Goal: Contribute content: Contribute content

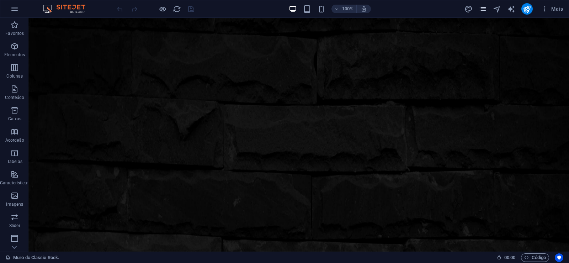
click at [482, 11] on icon "pages" at bounding box center [483, 9] width 8 height 8
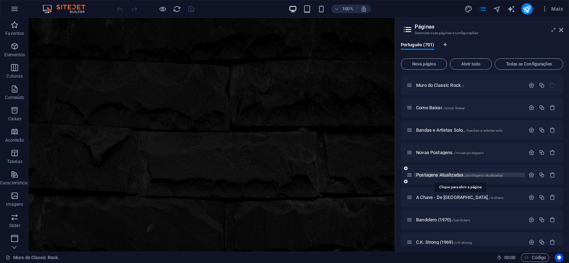
click at [439, 175] on span "Postagens Atualizadas. /postagens-atualizadas" at bounding box center [459, 174] width 87 height 5
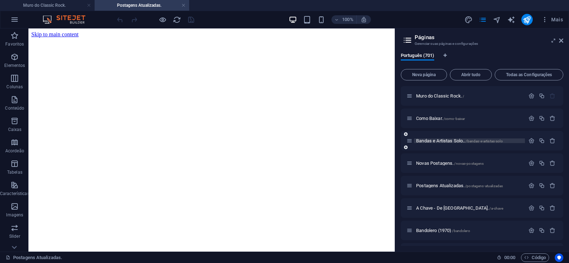
click at [434, 141] on span "Bandas e Artistas Solo.. /bandas-e-artistas-solo" at bounding box center [459, 140] width 87 height 5
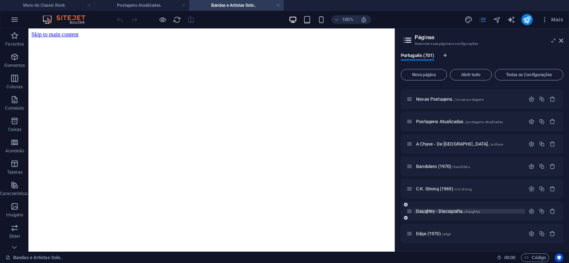
click at [0, 0] on span "Daughtry - Discografia. /daughtry" at bounding box center [0, 0] width 0 height 0
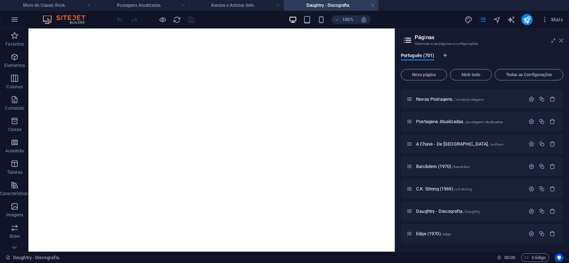
click at [0, 0] on icon at bounding box center [0, 0] width 0 height 0
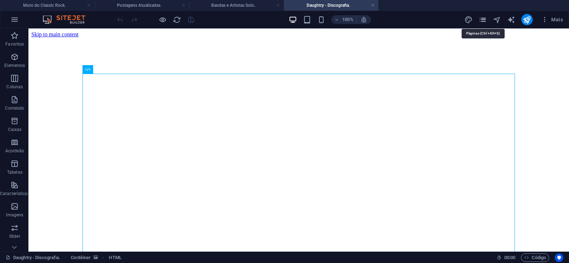
click at [481, 22] on icon "pages" at bounding box center [483, 20] width 8 height 8
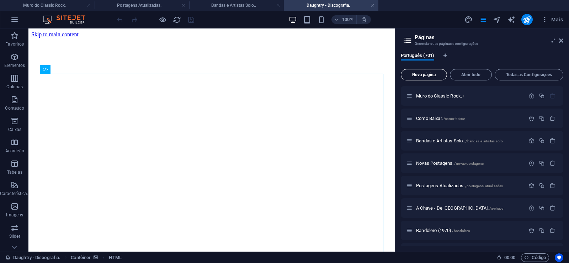
click at [421, 76] on span "Nova página" at bounding box center [424, 75] width 40 height 4
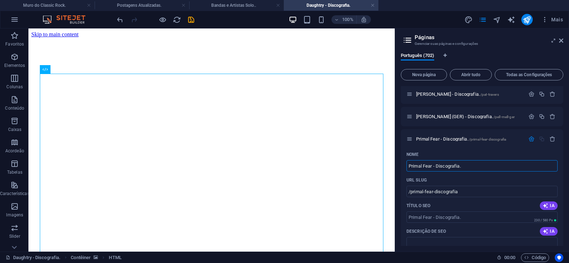
type input "Primal Fear - Discografia."
type input "/primal-fear-discografia"
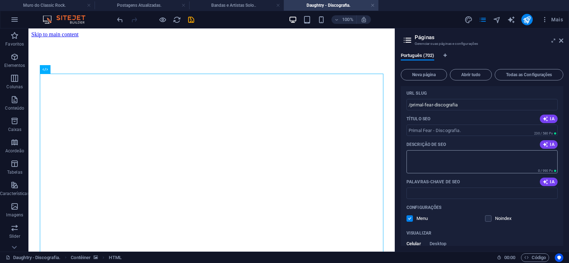
scroll to position [15761, 0]
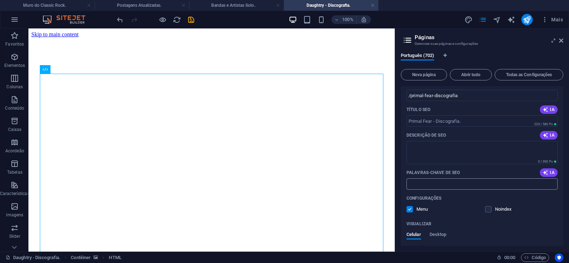
click at [436, 183] on input "Palavras-chave de SEO" at bounding box center [482, 183] width 151 height 11
paste input "Primal Fear - Discografia. Download."
type input "Primal Fear - Discografia. Download."
click at [439, 150] on textarea "Descrição de SEO" at bounding box center [482, 152] width 151 height 23
click at [430, 149] on textarea "Descrição de SEO" at bounding box center [482, 152] width 151 height 23
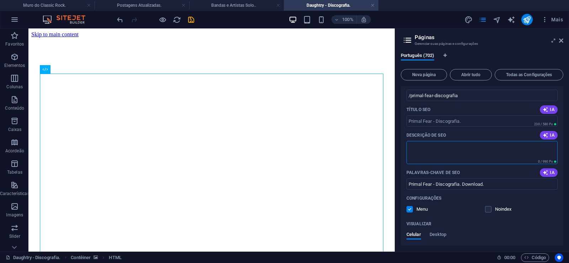
paste textarea "Primal Fear é uma banda alemã de power metal / speed metal formada em 1997 por …"
click at [558, 164] on textarea "Primal Fear é uma banda alemã de power metal / speed metal formada em 1997 por …" at bounding box center [482, 152] width 151 height 23
drag, startPoint x: 539, startPoint y: 152, endPoint x: 543, endPoint y: 157, distance: 6.6
click at [543, 157] on textarea "Primal Fear é uma banda alemã de power metal / speed metal formada em 1997 por …" at bounding box center [482, 152] width 151 height 23
type textarea "Primal Fear é uma banda alemã de power metal / speed metal formada em 1997 por …"
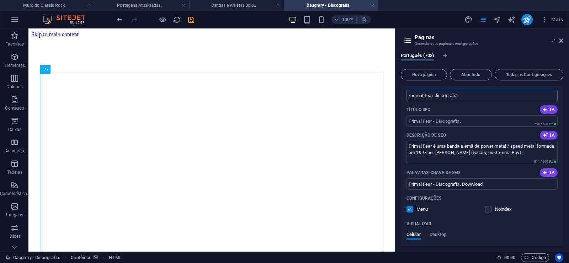
drag, startPoint x: 432, startPoint y: 95, endPoint x: 425, endPoint y: 98, distance: 8.0
click at [425, 98] on input "/primal-fear-discografia" at bounding box center [482, 95] width 151 height 11
click at [434, 96] on input "/primal-fear-discografia" at bounding box center [482, 95] width 151 height 11
drag, startPoint x: 434, startPoint y: 95, endPoint x: 410, endPoint y: 104, distance: 25.2
click at [410, 101] on input "/primal-fear-discografia" at bounding box center [482, 95] width 151 height 11
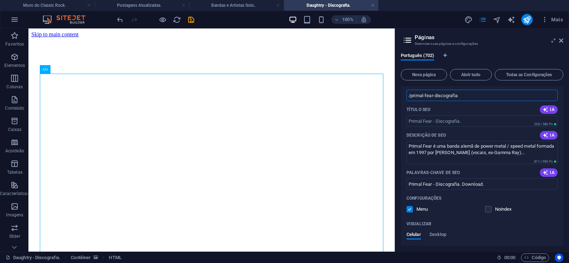
paste input "text"
drag, startPoint x: 435, startPoint y: 97, endPoint x: 422, endPoint y: 98, distance: 12.5
click at [422, 98] on input "/primal-fear-discografia" at bounding box center [482, 95] width 151 height 11
click at [428, 97] on input "/primal-fear-discografia" at bounding box center [482, 95] width 151 height 11
drag, startPoint x: 434, startPoint y: 96, endPoint x: 410, endPoint y: 101, distance: 24.1
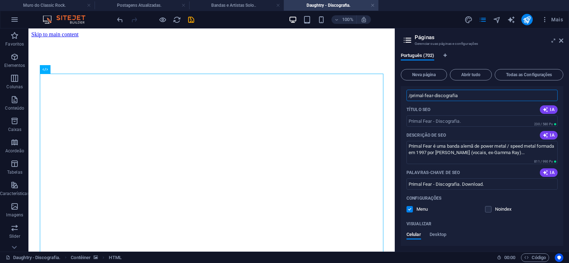
click at [410, 101] on input "/primal-fear-discografia" at bounding box center [482, 95] width 151 height 11
click at [437, 96] on input "/primal-fear-discografia" at bounding box center [482, 95] width 151 height 11
click at [435, 96] on input "/primal-fear-discografia" at bounding box center [482, 95] width 151 height 11
click at [434, 96] on input "/primal-fear-discografia" at bounding box center [482, 95] width 151 height 11
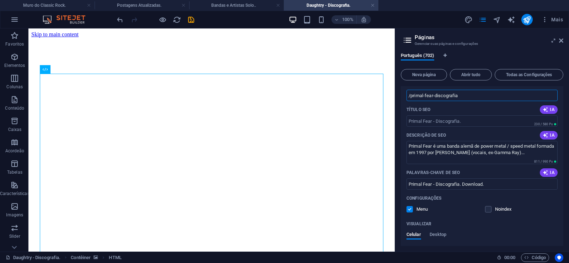
drag, startPoint x: 433, startPoint y: 96, endPoint x: 469, endPoint y: 96, distance: 36.6
click at [469, 96] on input "/primal-fear-discografia" at bounding box center [482, 95] width 151 height 11
type input "/primal-fear"
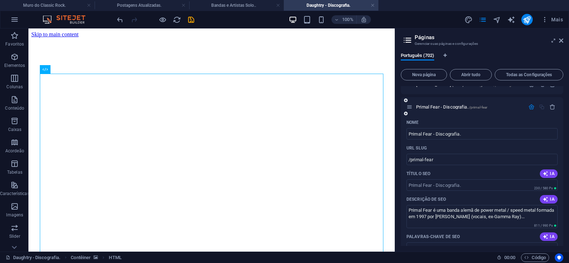
scroll to position [15665, 0]
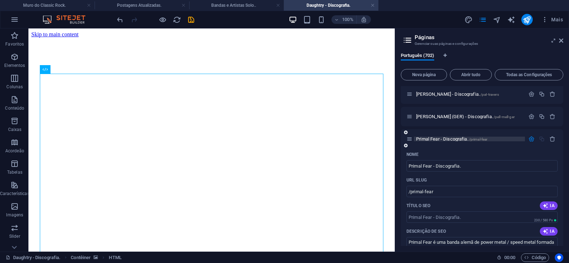
click at [434, 139] on span "Primal Fear - Discografia. /primal-fear" at bounding box center [451, 138] width 71 height 5
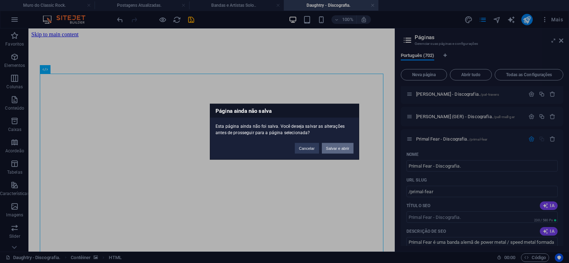
click at [345, 149] on button "Salvar e abrir" at bounding box center [338, 148] width 32 height 11
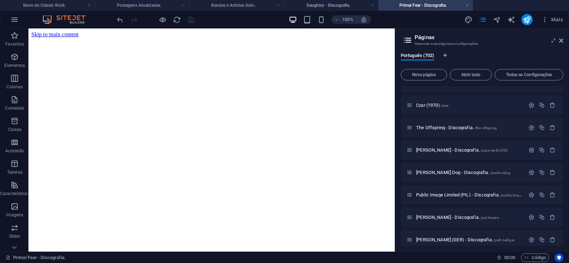
scroll to position [0, 0]
click at [562, 40] on icon at bounding box center [561, 41] width 4 height 6
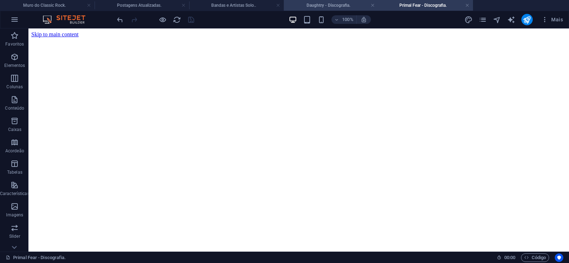
click at [304, 4] on h4 "Daughtry - Discografia." at bounding box center [331, 5] width 95 height 8
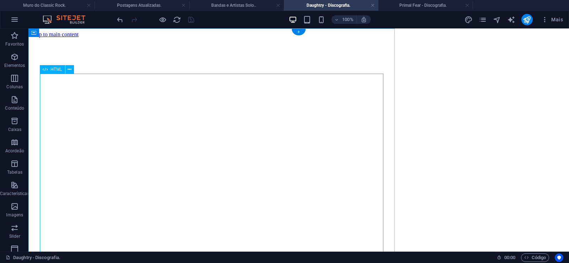
scroll to position [2449, 0]
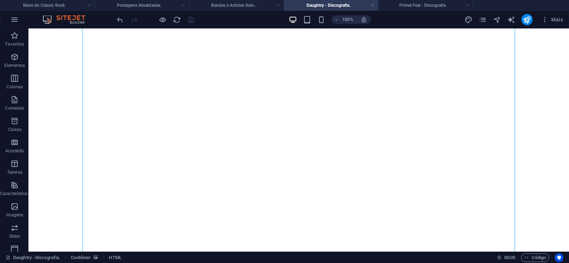
click figure
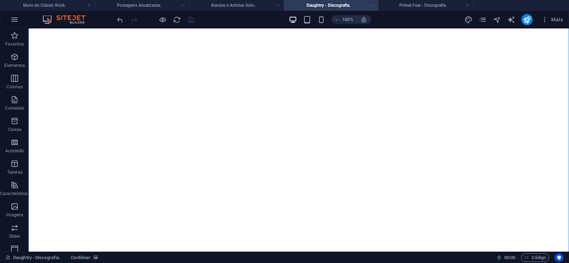
click at [373, 7] on link at bounding box center [373, 5] width 4 height 7
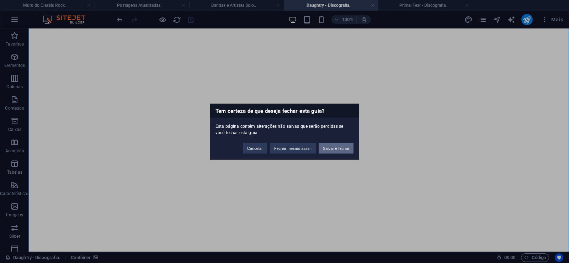
drag, startPoint x: 345, startPoint y: 147, endPoint x: 165, endPoint y: 141, distance: 179.7
click at [345, 147] on button "Salvar e fechar" at bounding box center [336, 148] width 35 height 11
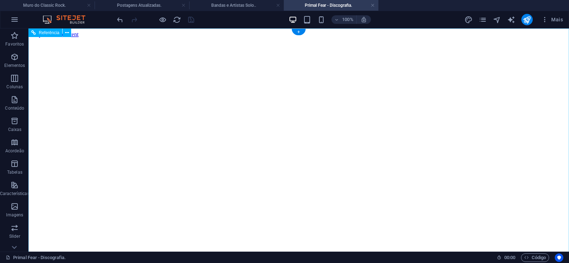
click at [59, 38] on figure at bounding box center [298, 38] width 535 height 0
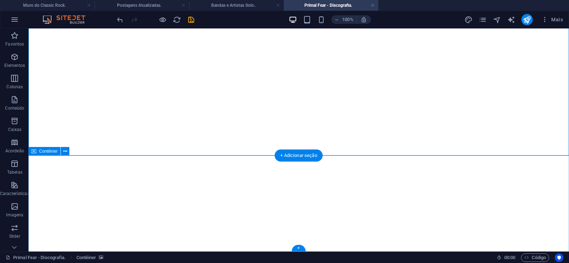
click div "Solte o conteúdo aqui ou Adicionar elementos Colar área de transferência"
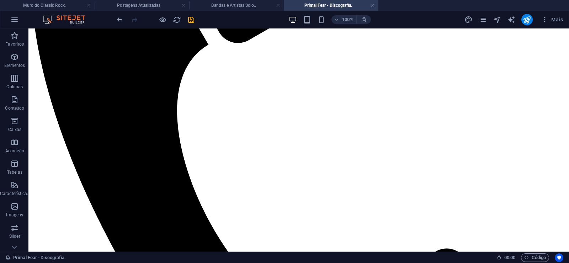
scroll to position [0, 0]
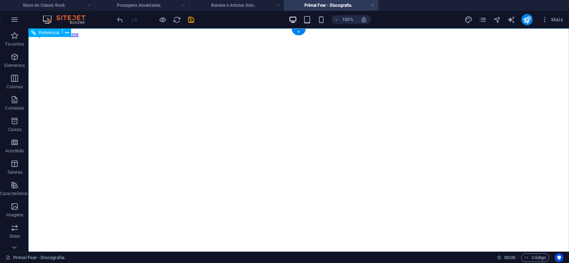
click figure
click div "Daughtry - Discografia."
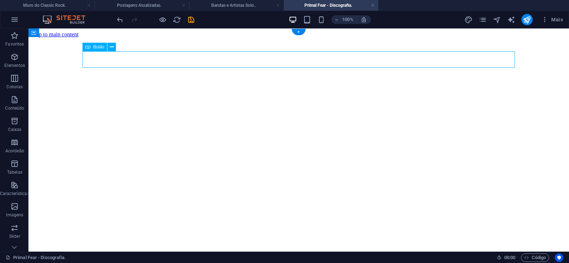
click div "Daughtry - Discografia."
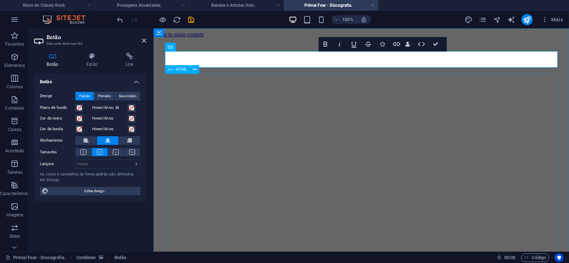
scroll to position [0, 5]
click div "Daughtry é uma banda norte-americana de rock liderada pelo ex-participante do p…"
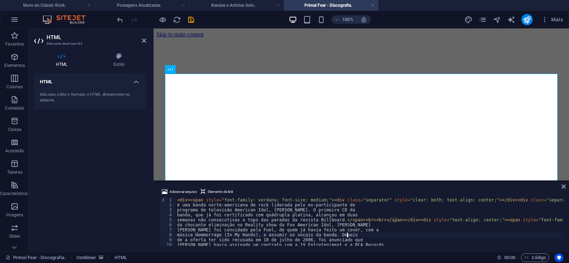
type textarea "música Hemmorrage (In My Hands), a assumir os vocais da banda. Depois"
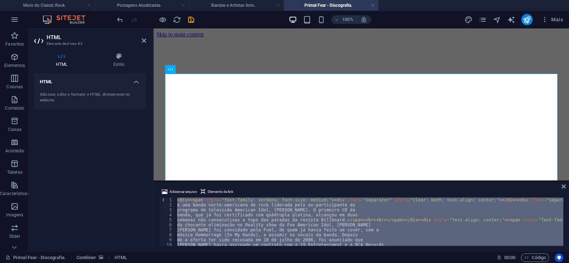
paste textarea "</div>"
type textarea "</div>"
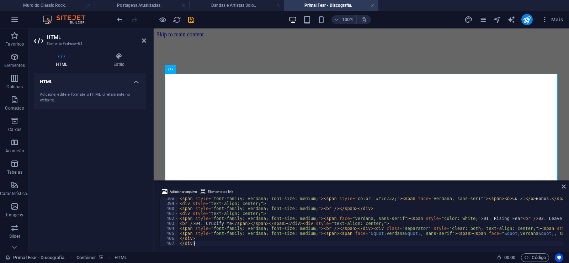
scroll to position [1978, 0]
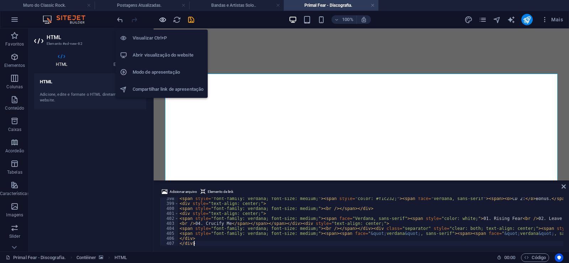
click at [161, 18] on icon "button" at bounding box center [163, 20] width 8 height 8
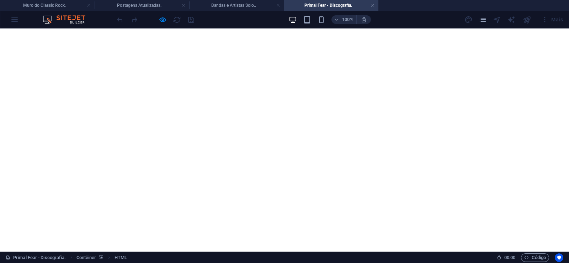
scroll to position [0, 0]
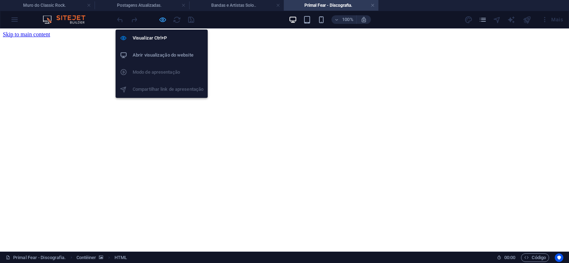
drag, startPoint x: 164, startPoint y: 18, endPoint x: 72, endPoint y: 110, distance: 130.0
click at [164, 18] on icon "button" at bounding box center [163, 20] width 8 height 8
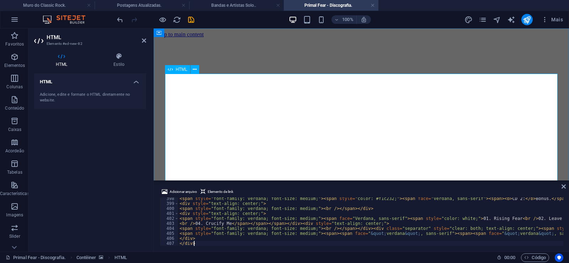
scroll to position [1978, 0]
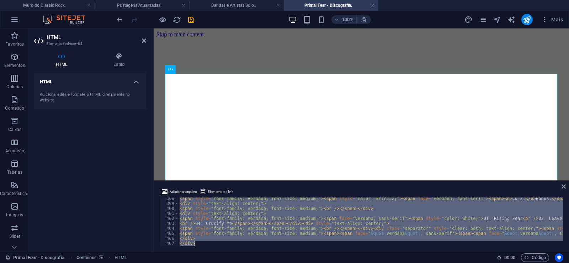
paste textarea
type textarea "</div>"
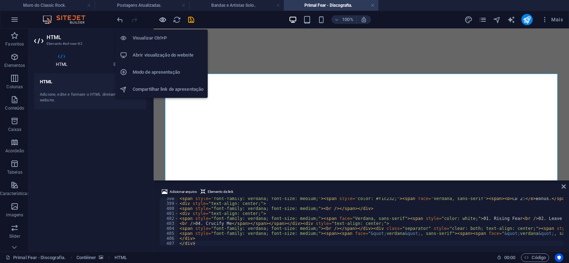
click at [162, 19] on icon "button" at bounding box center [163, 20] width 8 height 8
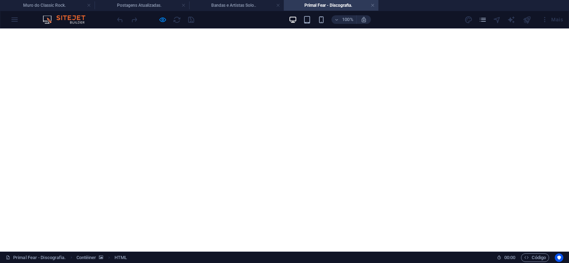
scroll to position [653, 0]
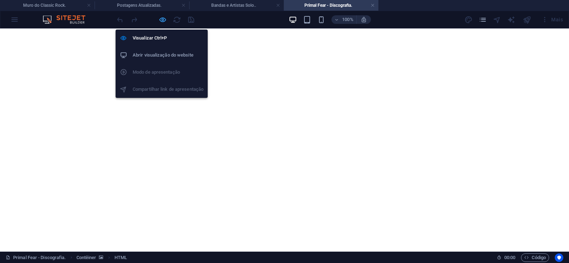
click at [163, 20] on icon "button" at bounding box center [163, 20] width 8 height 8
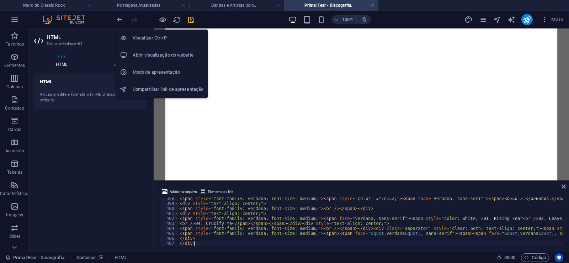
scroll to position [1978, 0]
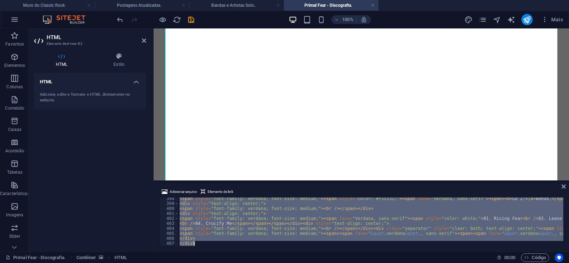
paste textarea
type textarea "</div>"
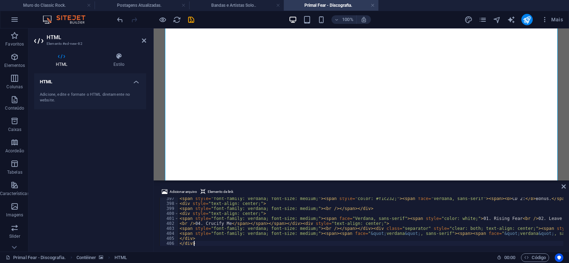
scroll to position [1973, 0]
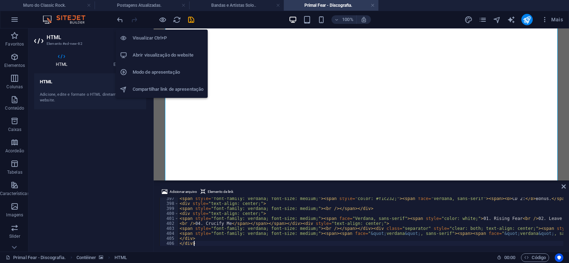
click at [163, 18] on icon "button" at bounding box center [163, 20] width 8 height 8
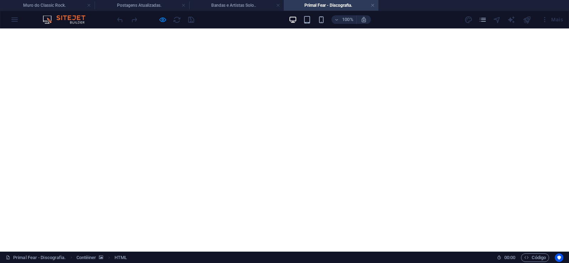
scroll to position [7331, 0]
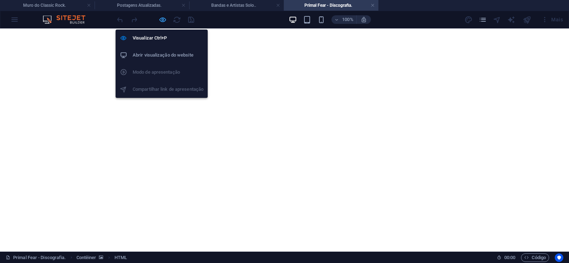
click at [161, 18] on icon "button" at bounding box center [163, 20] width 8 height 8
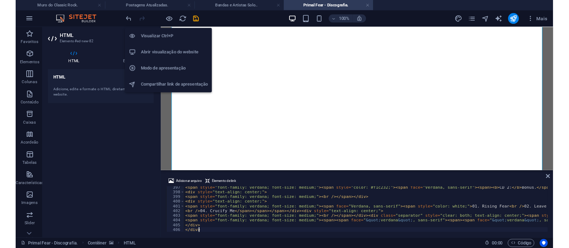
scroll to position [1973, 0]
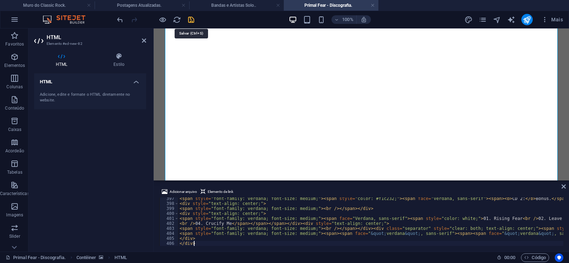
click at [191, 18] on icon "save" at bounding box center [191, 20] width 8 height 8
click at [372, 6] on link at bounding box center [373, 5] width 4 height 7
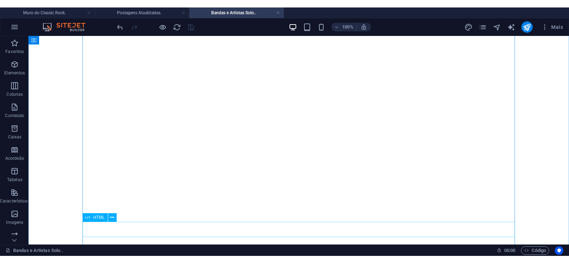
scroll to position [11357, 0]
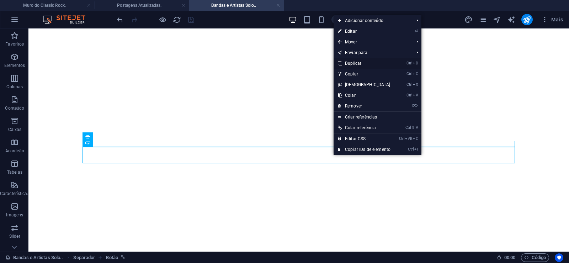
click at [352, 62] on link "Ctrl D Duplicar" at bounding box center [364, 63] width 61 height 11
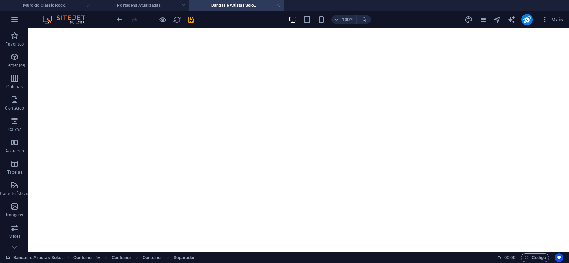
drag, startPoint x: 339, startPoint y: 149, endPoint x: 326, endPoint y: 165, distance: 21.1
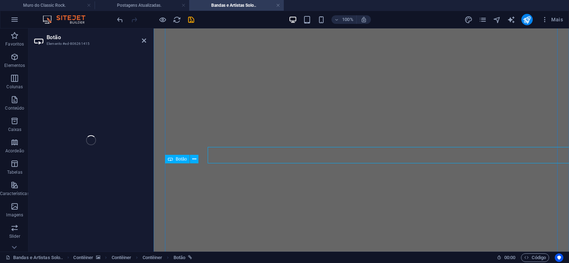
select select "px"
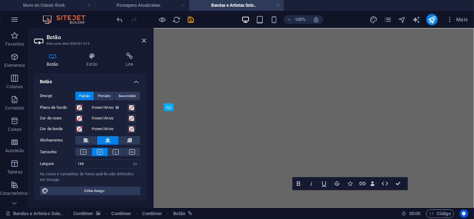
scroll to position [11233, 0]
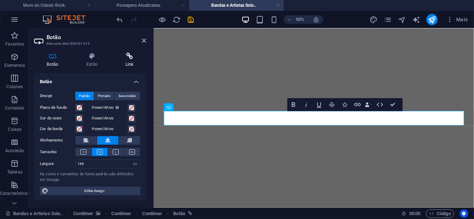
click at [133, 60] on h4 "Link" at bounding box center [129, 60] width 33 height 15
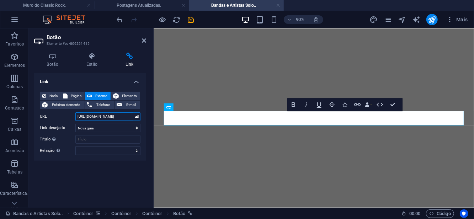
drag, startPoint x: 105, startPoint y: 118, endPoint x: 121, endPoint y: 118, distance: 16.0
click at [121, 118] on input "[URL][DOMAIN_NAME]" at bounding box center [107, 116] width 65 height 9
paste input "al-fear"
drag, startPoint x: 126, startPoint y: 117, endPoint x: 59, endPoint y: 116, distance: 66.9
click at [75, 116] on input "[URL][DOMAIN_NAME]" at bounding box center [107, 116] width 65 height 9
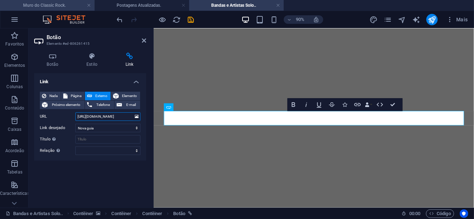
type input "[URL][DOMAIN_NAME]"
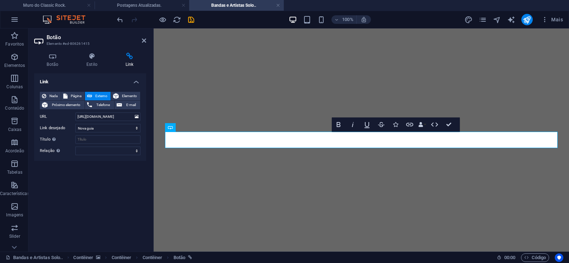
scroll to position [11388, 0]
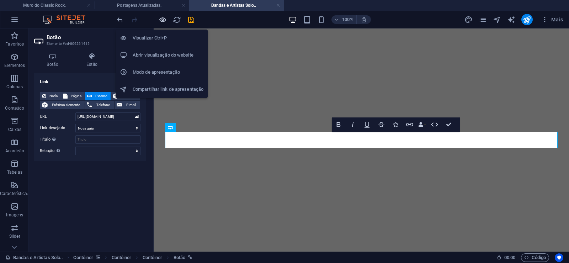
click at [164, 22] on icon "button" at bounding box center [163, 20] width 8 height 8
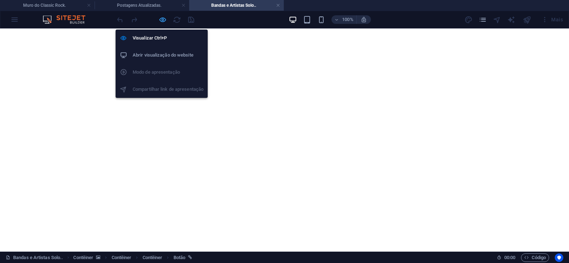
click at [161, 17] on icon "button" at bounding box center [163, 20] width 8 height 8
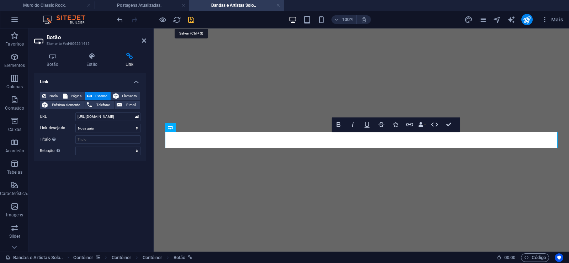
click at [190, 18] on icon "save" at bounding box center [191, 20] width 8 height 8
click at [161, 18] on icon "button" at bounding box center [163, 20] width 8 height 8
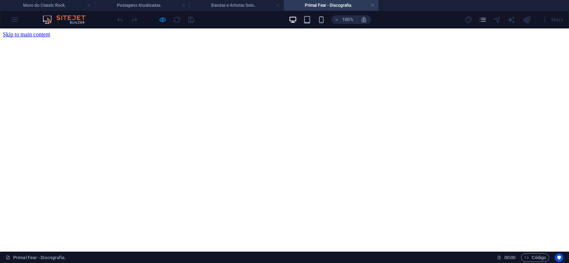
scroll to position [0, 0]
click at [372, 6] on link at bounding box center [373, 5] width 4 height 7
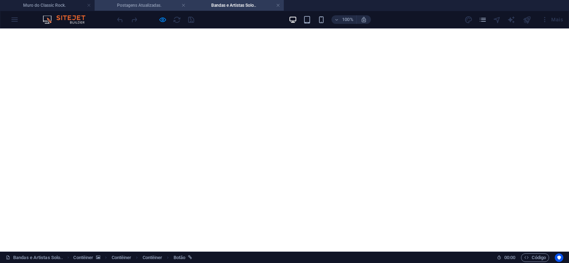
click at [132, 9] on li "Postagens Atualizadas." at bounding box center [142, 5] width 95 height 11
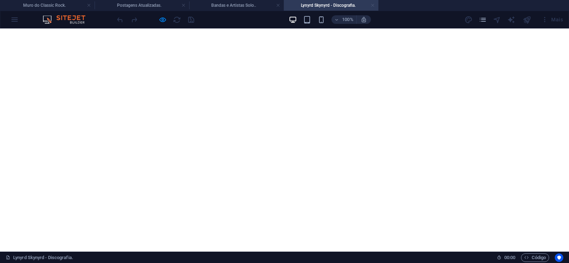
click at [373, 7] on link at bounding box center [373, 5] width 4 height 7
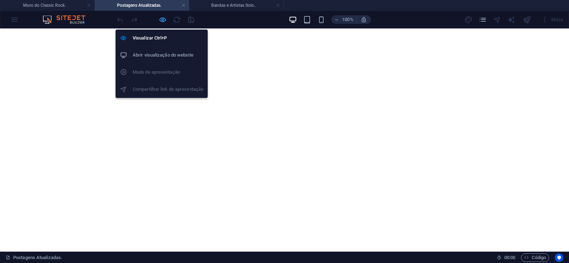
drag, startPoint x: 165, startPoint y: 21, endPoint x: 175, endPoint y: 142, distance: 121.4
click at [165, 21] on icon "button" at bounding box center [163, 20] width 8 height 8
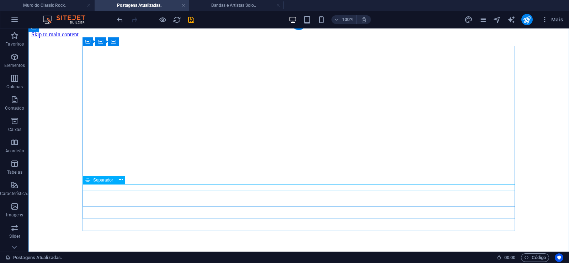
scroll to position [109, 0]
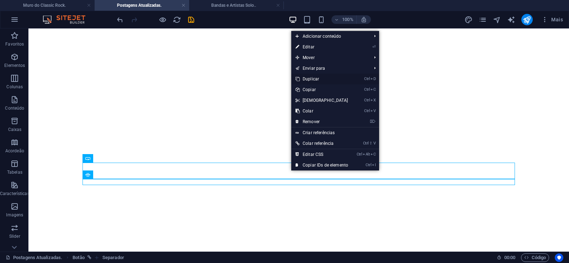
click at [310, 81] on link "Ctrl D Duplicar" at bounding box center [321, 79] width 61 height 11
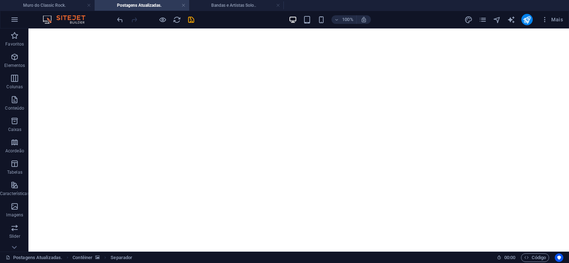
drag, startPoint x: 398, startPoint y: 197, endPoint x: 391, endPoint y: 181, distance: 17.0
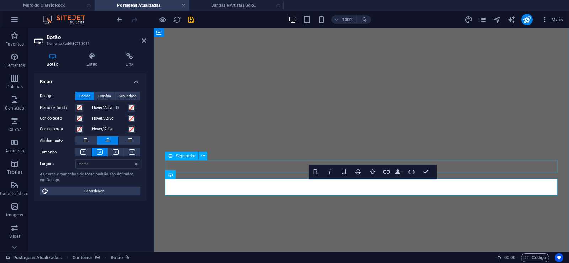
scroll to position [0, 6]
click at [130, 58] on icon at bounding box center [129, 56] width 33 height 7
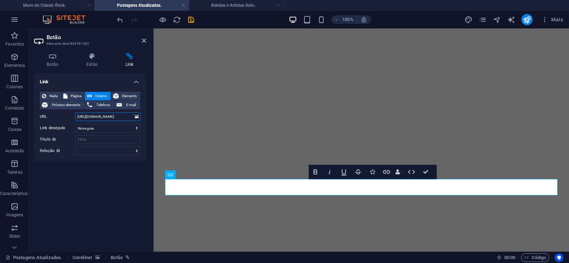
drag, startPoint x: 128, startPoint y: 117, endPoint x: 28, endPoint y: 117, distance: 99.9
click at [75, 117] on input "[URL][DOMAIN_NAME]" at bounding box center [107, 116] width 65 height 9
paste input "primal-fear"
type input "[URL][DOMAIN_NAME]"
click at [189, 18] on icon "save" at bounding box center [191, 20] width 8 height 8
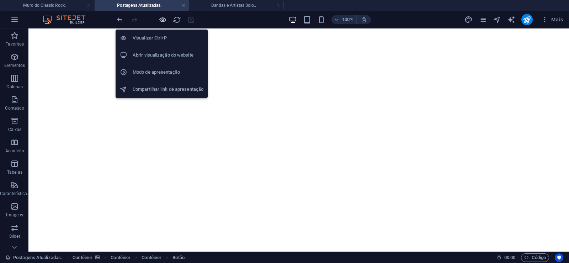
click at [164, 19] on icon "button" at bounding box center [163, 20] width 8 height 8
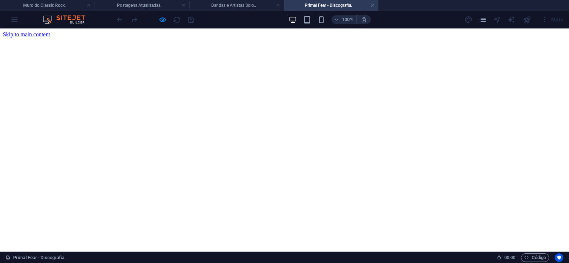
scroll to position [0, 0]
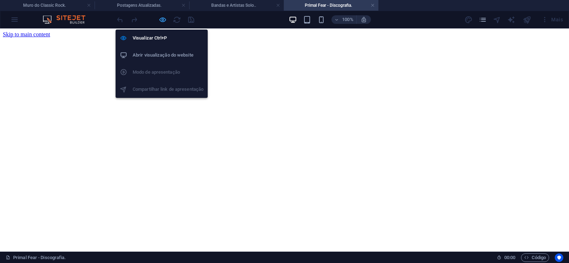
click at [164, 17] on icon "button" at bounding box center [163, 20] width 8 height 8
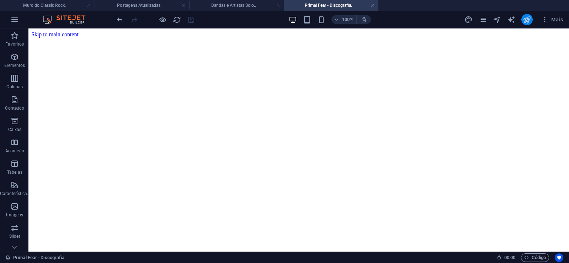
drag, startPoint x: 528, startPoint y: 15, endPoint x: 420, endPoint y: 69, distance: 121.2
click at [528, 15] on button "publish" at bounding box center [526, 19] width 11 height 11
